Goal: Task Accomplishment & Management: Complete application form

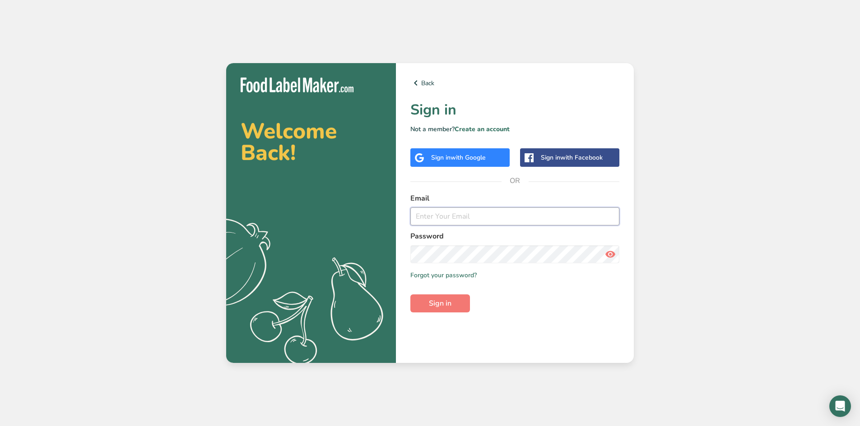
click at [441, 210] on input "email" at bounding box center [514, 217] width 209 height 18
type input "[EMAIL_ADDRESS][DOMAIN_NAME]"
click at [458, 298] on button "Sign in" at bounding box center [440, 304] width 60 height 18
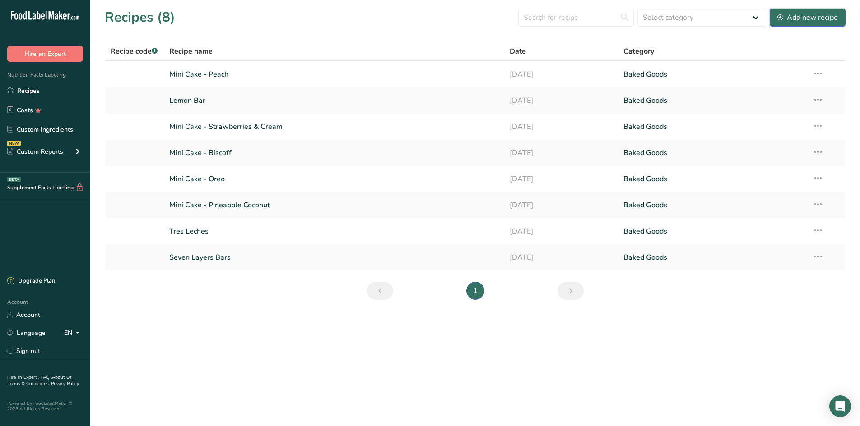
click at [814, 18] on div "Add new recipe" at bounding box center [807, 17] width 60 height 11
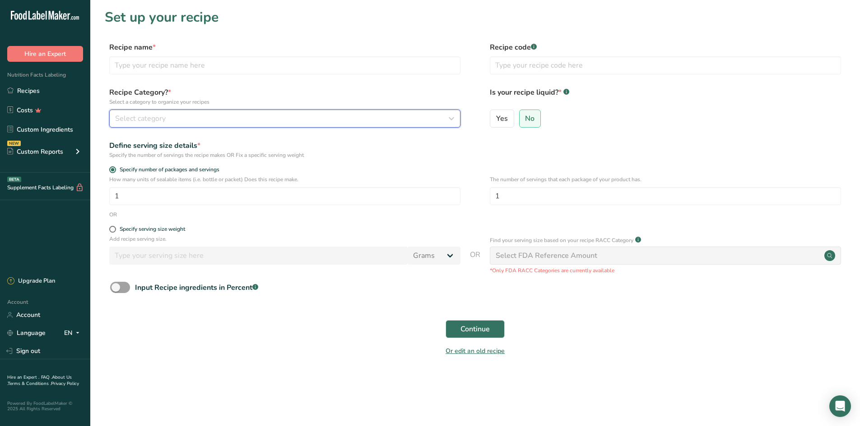
click at [217, 114] on div "Select category" at bounding box center [282, 118] width 334 height 11
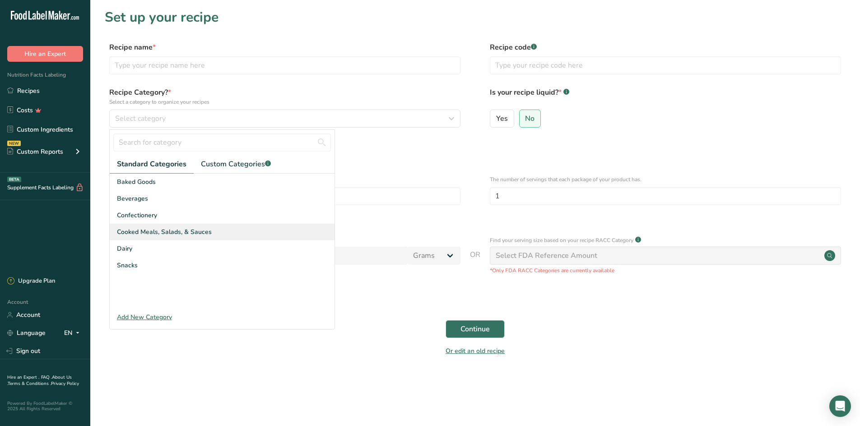
click at [204, 234] on span "Cooked Meals, Salads, & Sauces" at bounding box center [164, 231] width 95 height 9
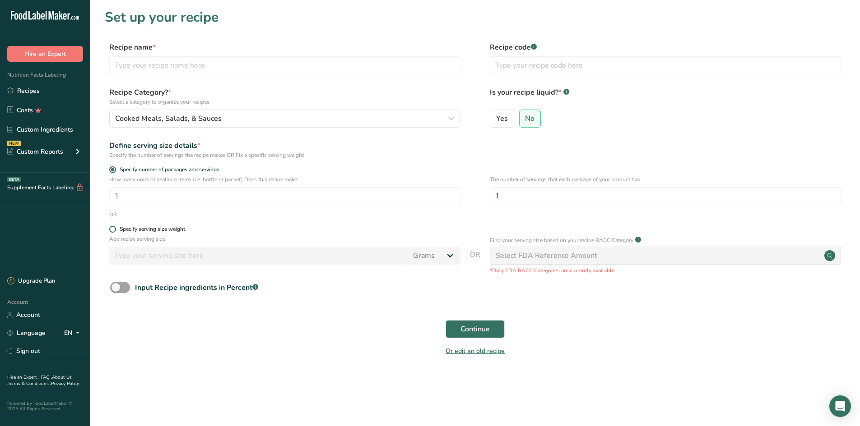
click at [112, 231] on span at bounding box center [112, 229] width 7 height 7
click at [112, 231] on input "Specify serving size weight" at bounding box center [112, 230] width 6 height 6
radio input "true"
radio input "false"
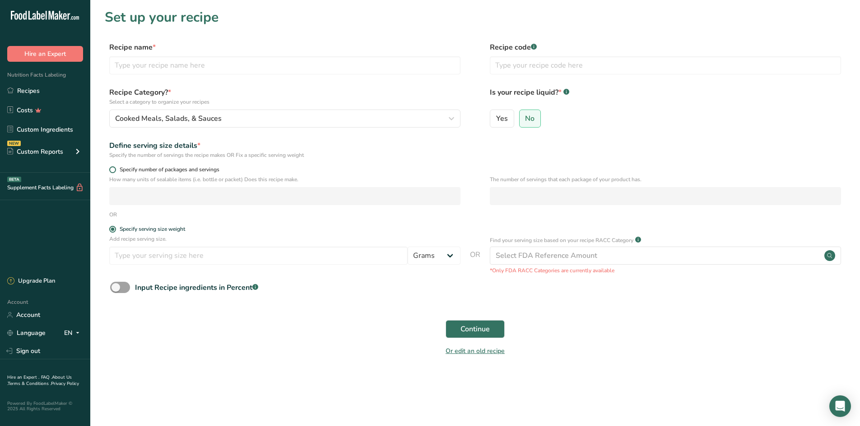
click at [120, 171] on span "Specify number of packages and servings" at bounding box center [167, 169] width 103 height 7
click at [115, 171] on input "Specify number of packages and servings" at bounding box center [112, 170] width 6 height 6
radio input "true"
radio input "false"
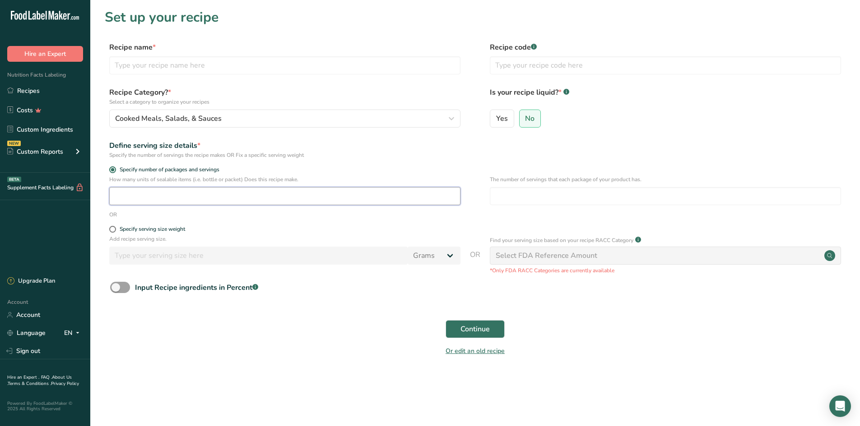
click at [360, 203] on input "number" at bounding box center [284, 196] width 351 height 18
click at [326, 190] on input "number" at bounding box center [284, 196] width 351 height 18
type input "8"
type input "1"
click at [482, 330] on span "Continue" at bounding box center [474, 329] width 29 height 11
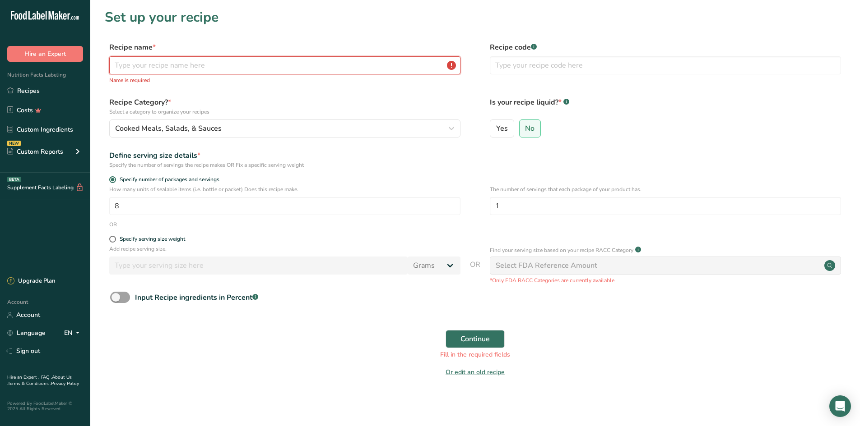
click at [154, 65] on input "text" at bounding box center [284, 65] width 351 height 18
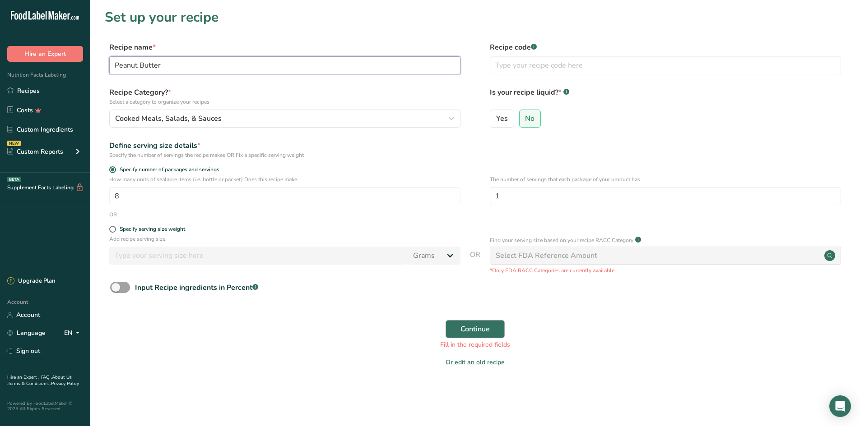
type input "Peanut Butter"
click at [487, 333] on span "Continue" at bounding box center [474, 329] width 29 height 11
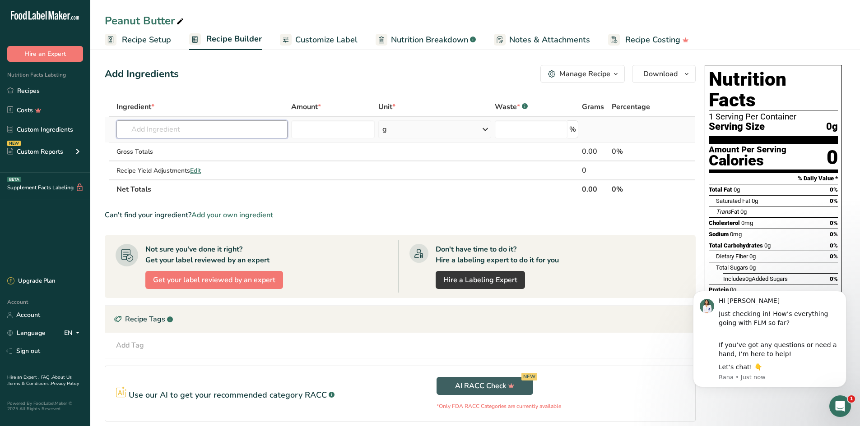
click at [155, 129] on input "text" at bounding box center [201, 129] width 171 height 18
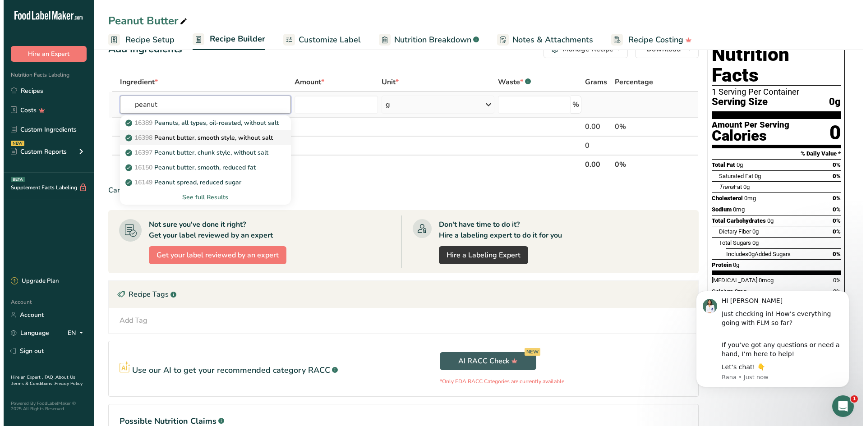
scroll to position [45, 0]
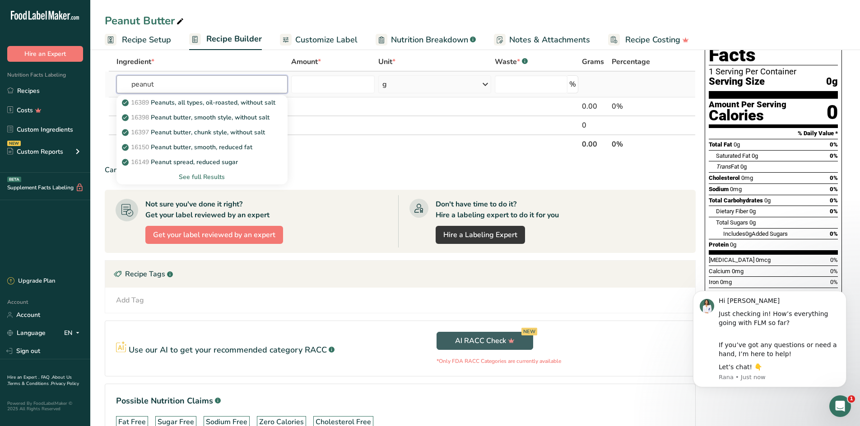
type input "peanut"
click at [199, 177] on div "See full Results" at bounding box center [202, 176] width 157 height 9
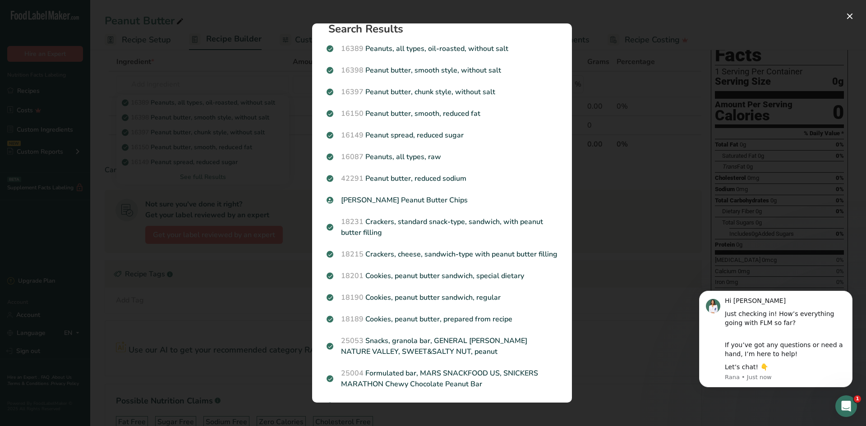
scroll to position [0, 0]
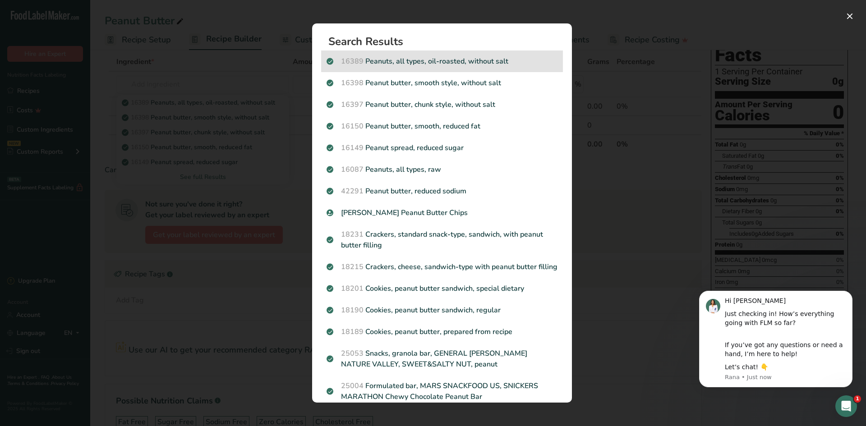
click at [492, 60] on p "16389 Peanuts, all types, oil-roasted, without salt" at bounding box center [442, 61] width 231 height 11
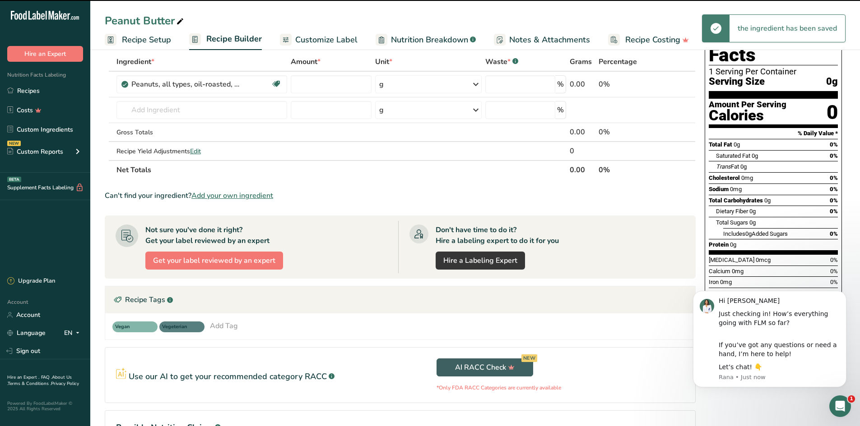
type input "0"
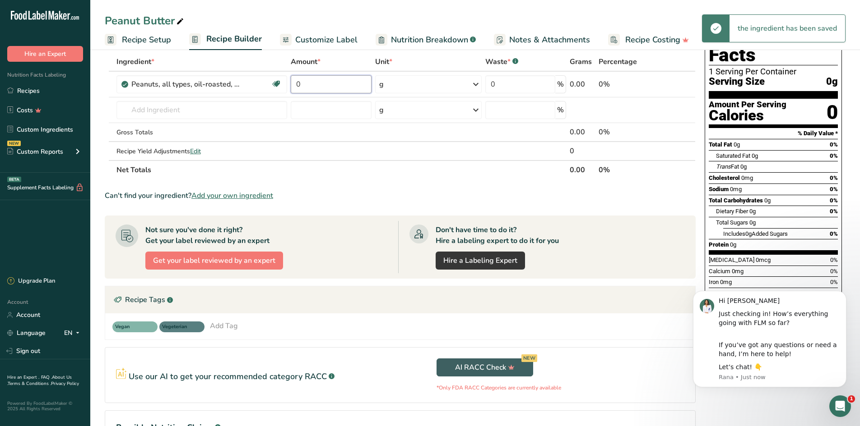
drag, startPoint x: 360, startPoint y: 83, endPoint x: 271, endPoint y: 66, distance: 90.9
click at [303, 76] on input "0" at bounding box center [331, 84] width 80 height 18
type input "4"
click at [464, 85] on div "Ingredient * Amount * Unit * Waste * .a-a{fill:#347362;}.b-a{fill:#fff;} Grams …" at bounding box center [400, 115] width 591 height 127
click at [476, 85] on icon at bounding box center [475, 84] width 11 height 16
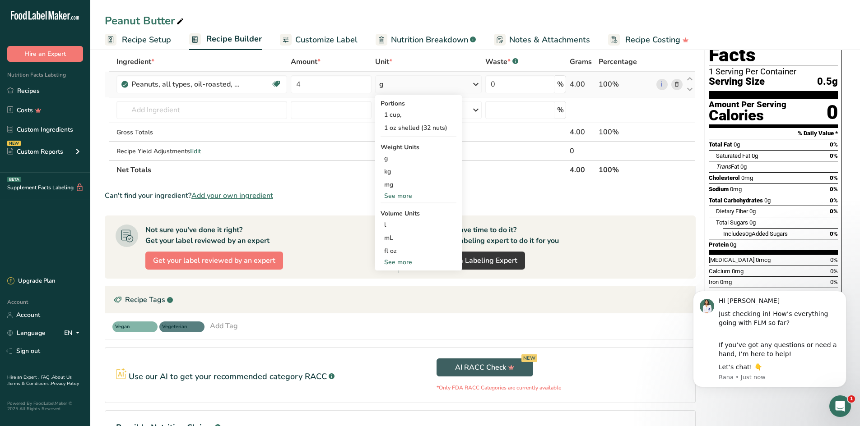
click at [401, 197] on div "See more" at bounding box center [418, 195] width 76 height 9
click at [415, 214] on div "lb" at bounding box center [418, 210] width 76 height 13
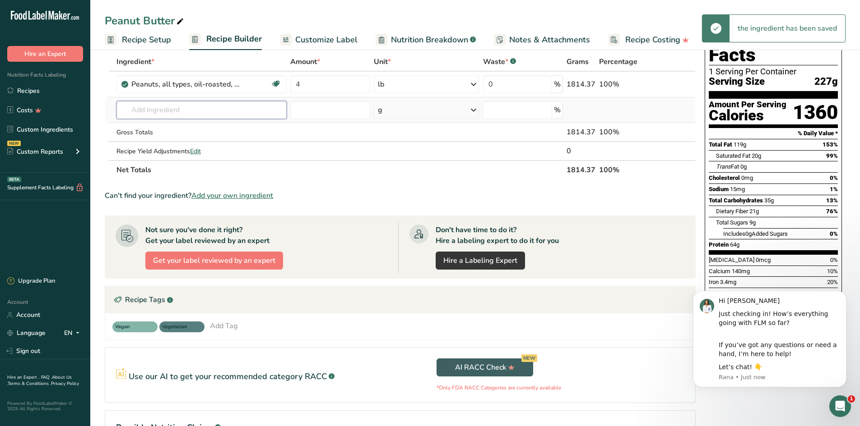
click at [245, 108] on input "text" at bounding box center [201, 110] width 171 height 18
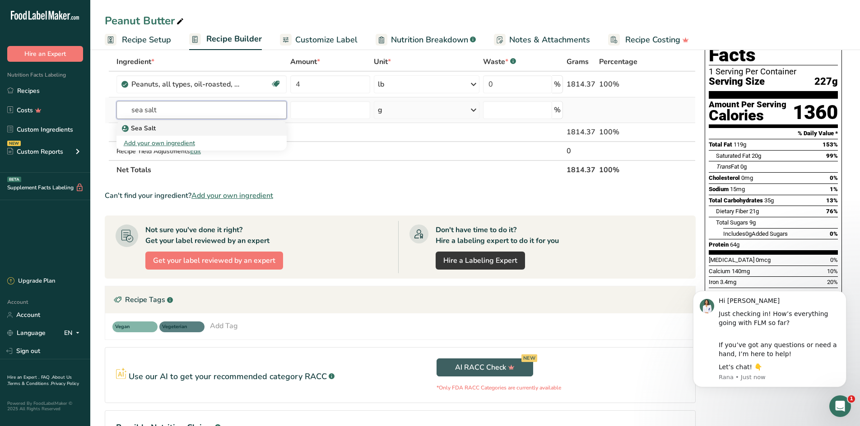
type input "sea salt"
click at [182, 125] on div "Sea Salt" at bounding box center [195, 128] width 142 height 9
type input "Sea Salt"
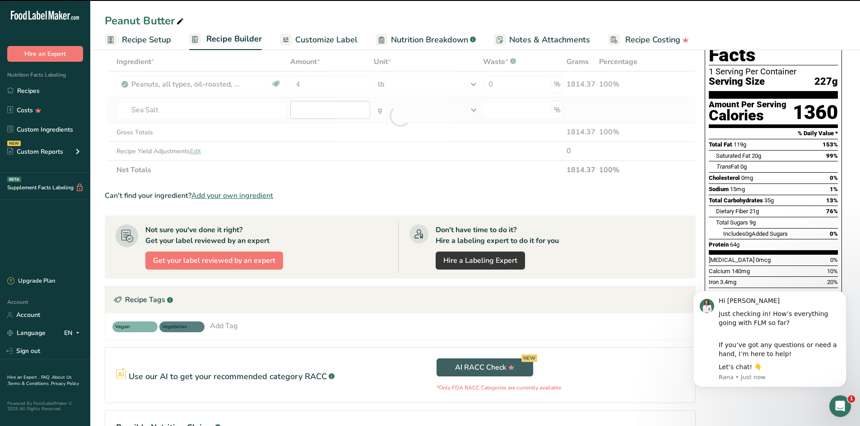
type input "0"
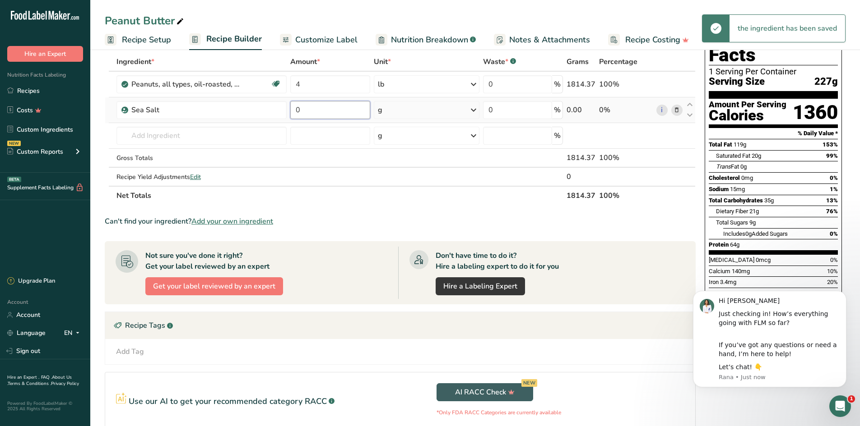
click at [336, 111] on input "0" at bounding box center [329, 110] width 79 height 18
click at [334, 111] on input "0" at bounding box center [329, 110] width 79 height 18
drag, startPoint x: 339, startPoint y: 111, endPoint x: 260, endPoint y: 91, distance: 81.2
click at [263, 91] on tbody "Peanuts, all types, oil-roasted, without salt Plant-based Protein Dairy free Gl…" at bounding box center [400, 129] width 590 height 114
type input "1"
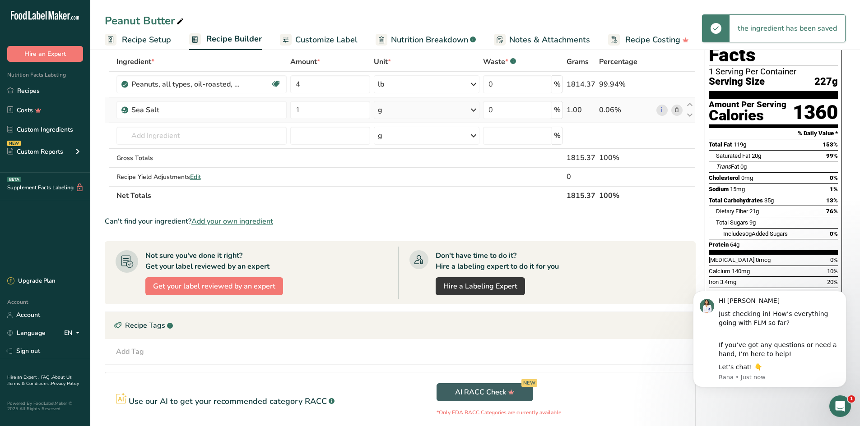
click at [410, 108] on div "Ingredient * Amount * Unit * Waste * .a-a{fill:#347362;}.b-a{fill:#fff;} Grams …" at bounding box center [400, 128] width 591 height 153
click at [451, 112] on div "g" at bounding box center [427, 110] width 106 height 18
click at [400, 248] on div "See more" at bounding box center [417, 247] width 76 height 9
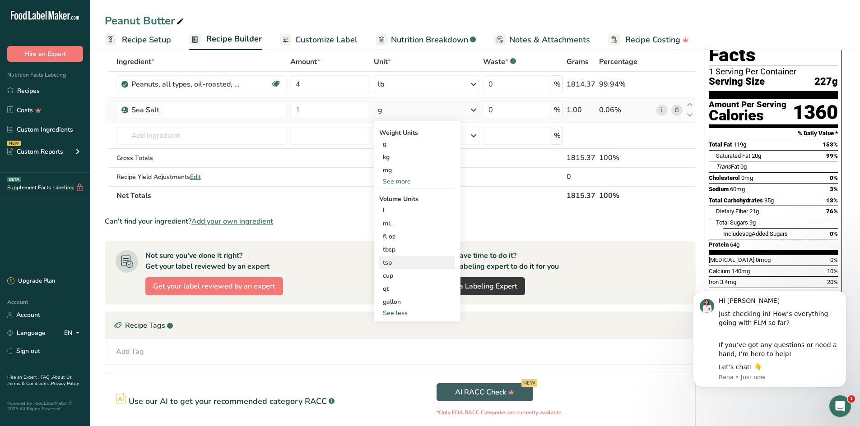
click at [416, 261] on div "tsp" at bounding box center [417, 262] width 69 height 9
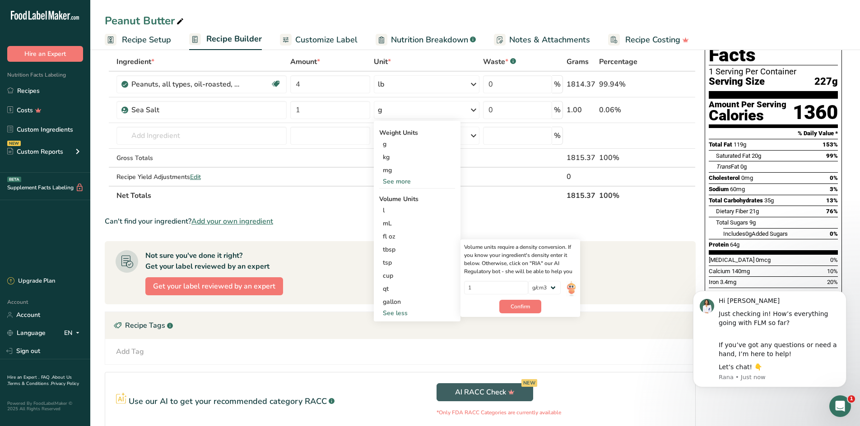
click at [504, 217] on div "Can't find your ingredient? Add your own ingredient" at bounding box center [400, 221] width 591 height 11
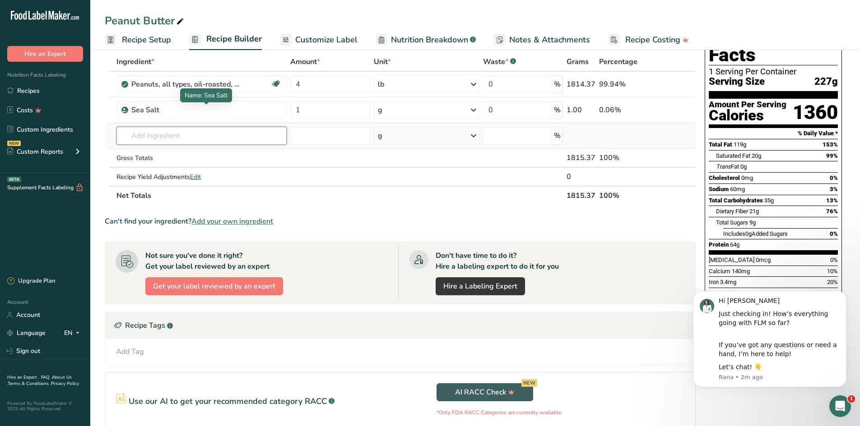
click at [171, 133] on input "text" at bounding box center [201, 136] width 171 height 18
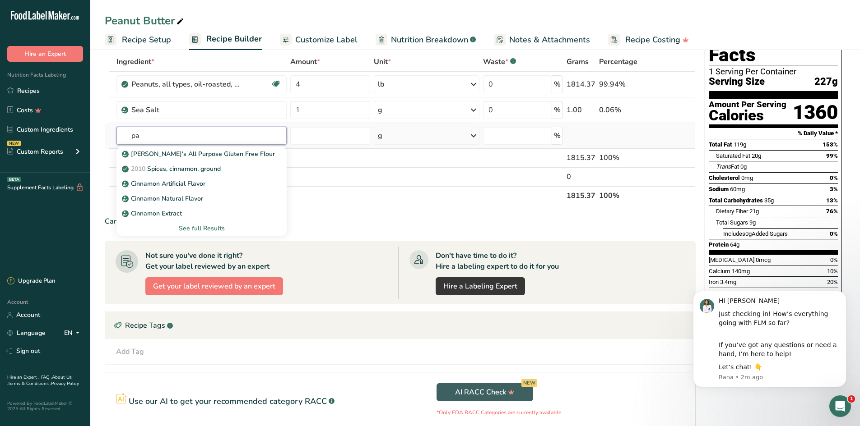
type input "p"
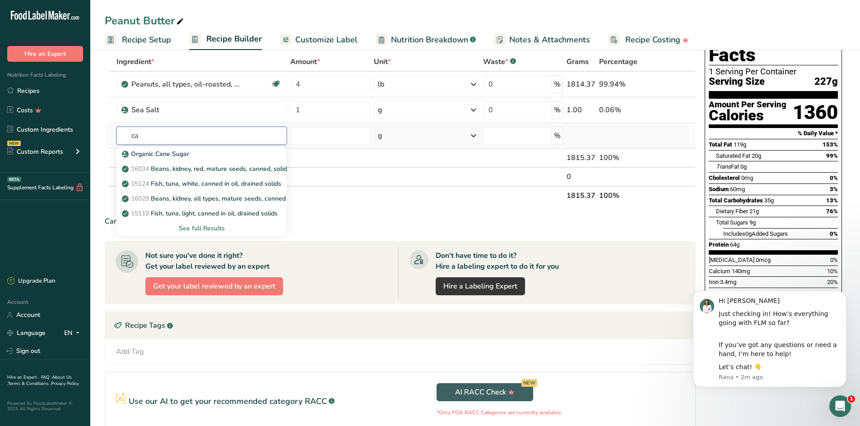
type input "c"
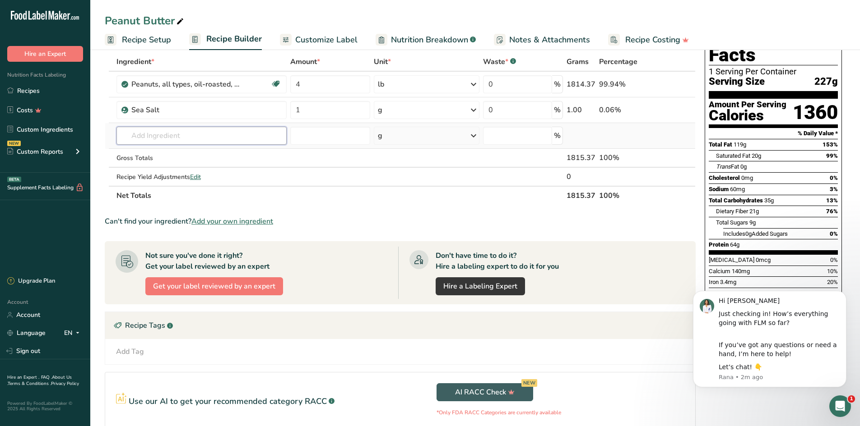
click at [178, 136] on input "text" at bounding box center [201, 136] width 171 height 18
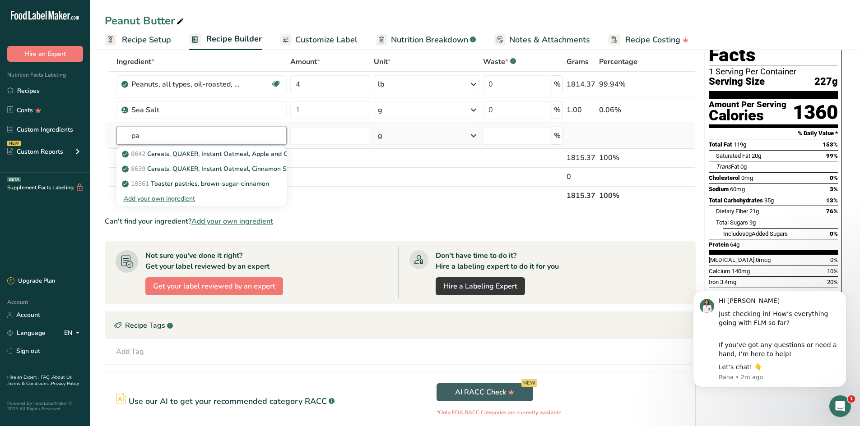
type input "p"
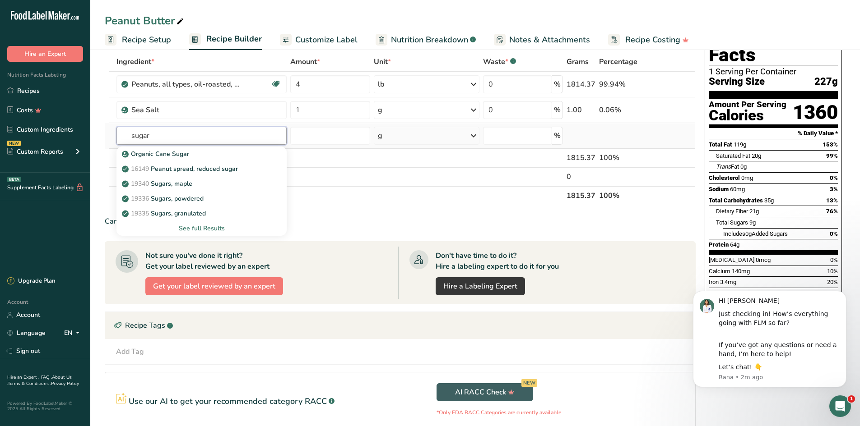
type input "sugar"
click at [190, 230] on div "See full Results" at bounding box center [202, 228] width 156 height 9
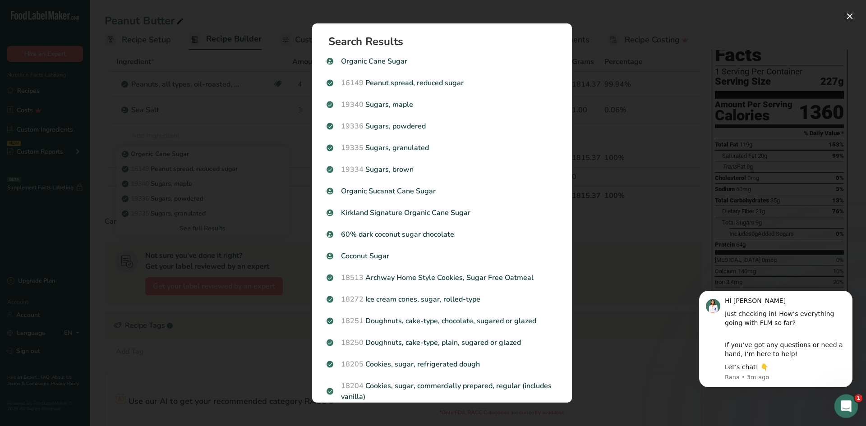
click at [843, 406] on icon "Open Intercom Messenger" at bounding box center [845, 405] width 6 height 7
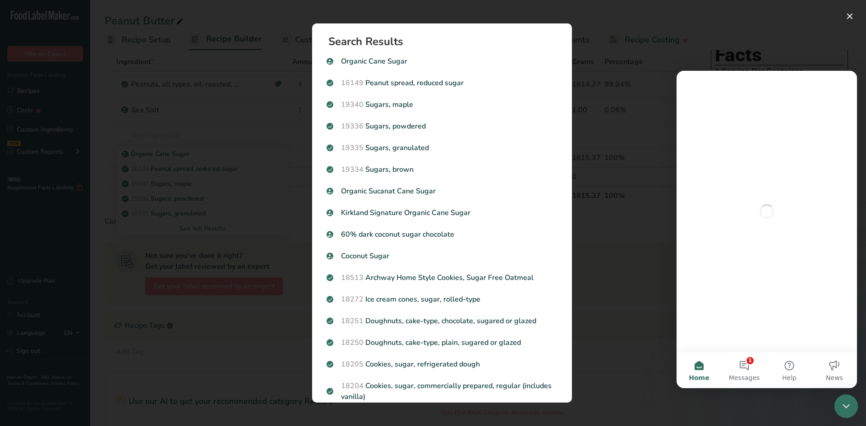
click at [842, 407] on icon "Close Intercom Messenger" at bounding box center [845, 405] width 11 height 11
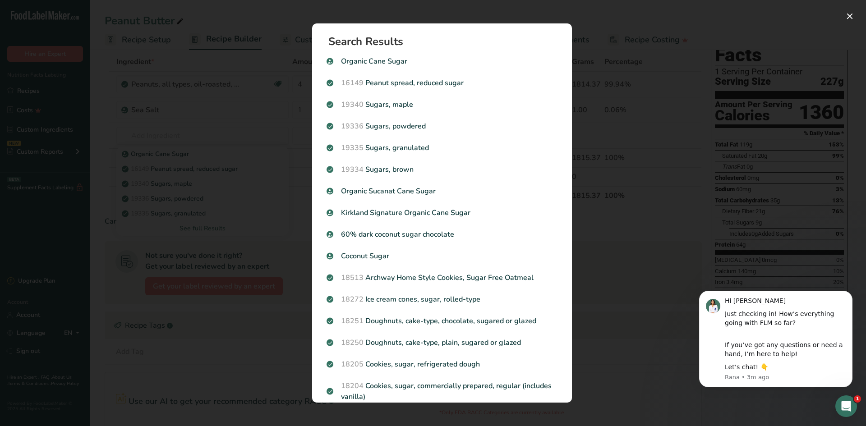
click at [636, 83] on div "Search results modal" at bounding box center [433, 213] width 866 height 426
